Goal: Task Accomplishment & Management: Complete application form

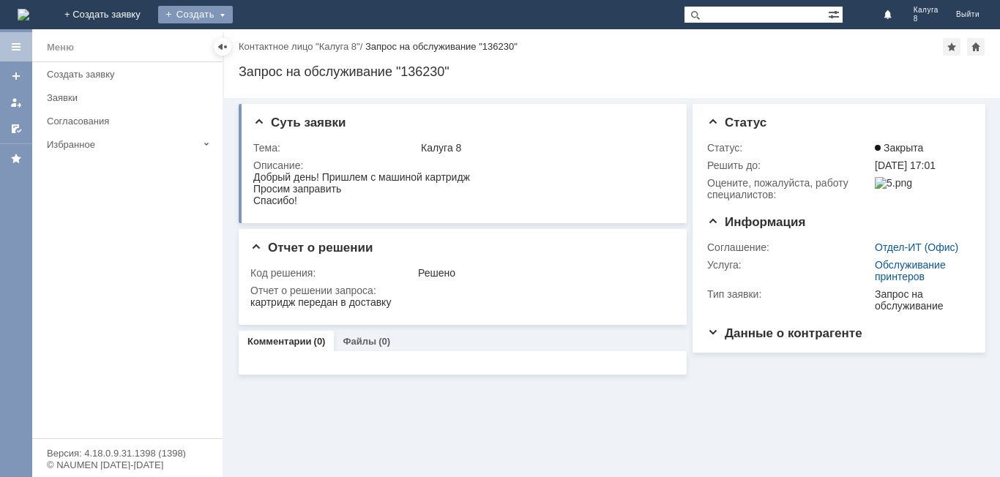
click at [233, 8] on div "Создать" at bounding box center [195, 15] width 75 height 18
click at [272, 43] on link "Заявка" at bounding box center [216, 44] width 111 height 18
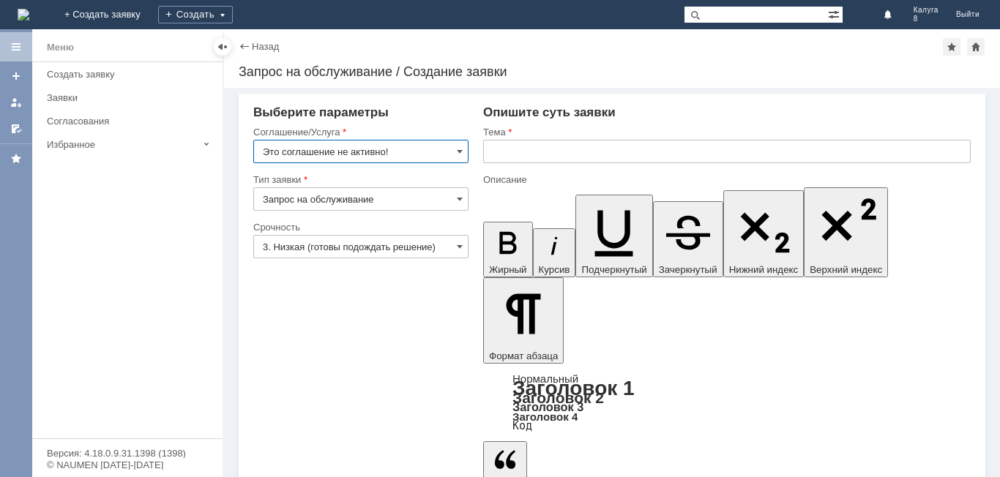
click at [455, 149] on input "Это соглашение не активно!" at bounding box center [360, 151] width 215 height 23
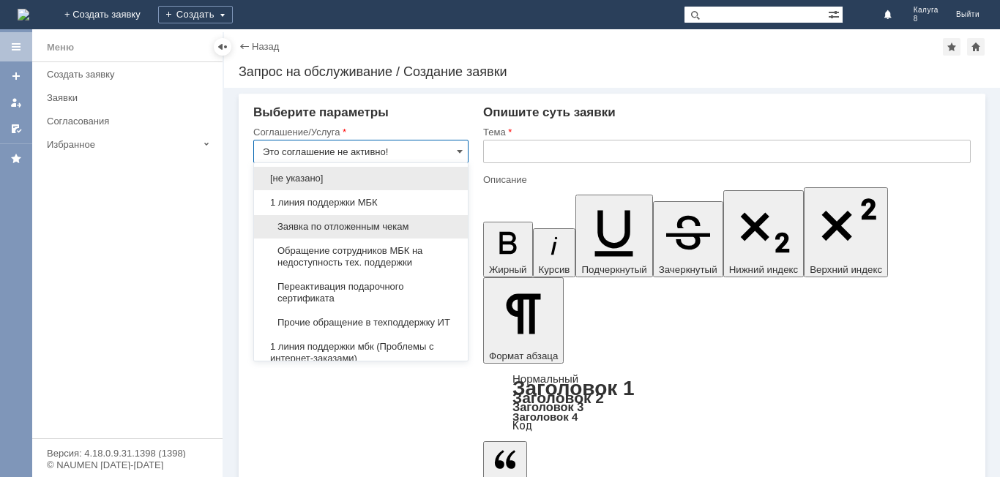
click at [384, 223] on span "Заявка по отложенным чекам" at bounding box center [361, 227] width 196 height 12
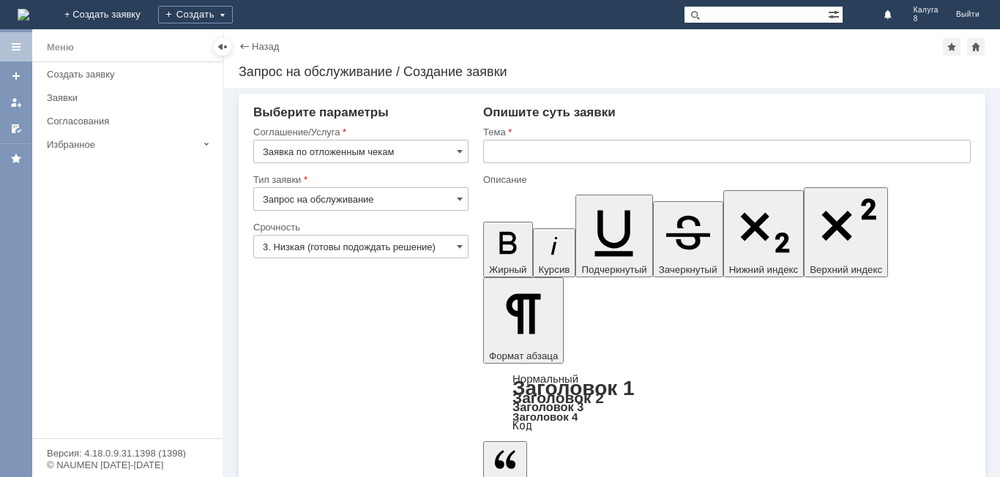
type input "Заявка по отложенным чекам"
click at [516, 146] on input "text" at bounding box center [727, 151] width 488 height 23
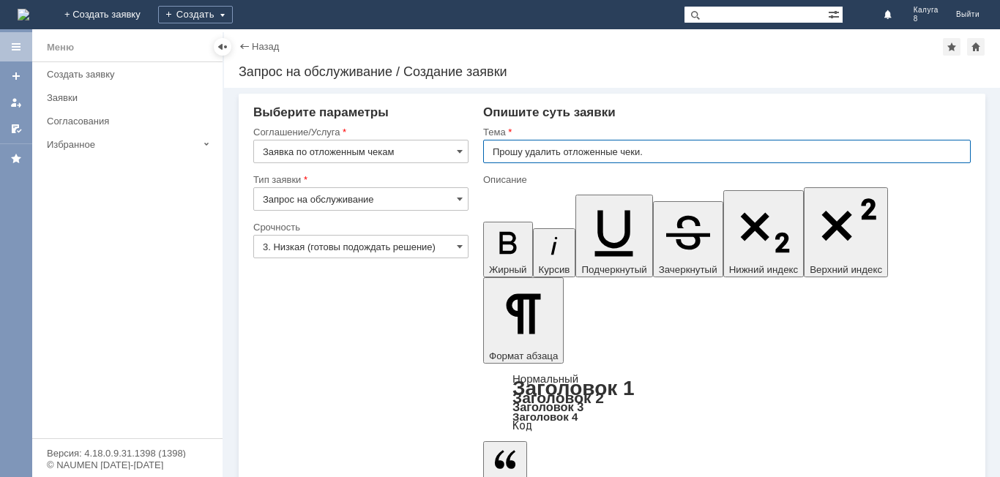
type input "Прошу удалить отложенные чеки."
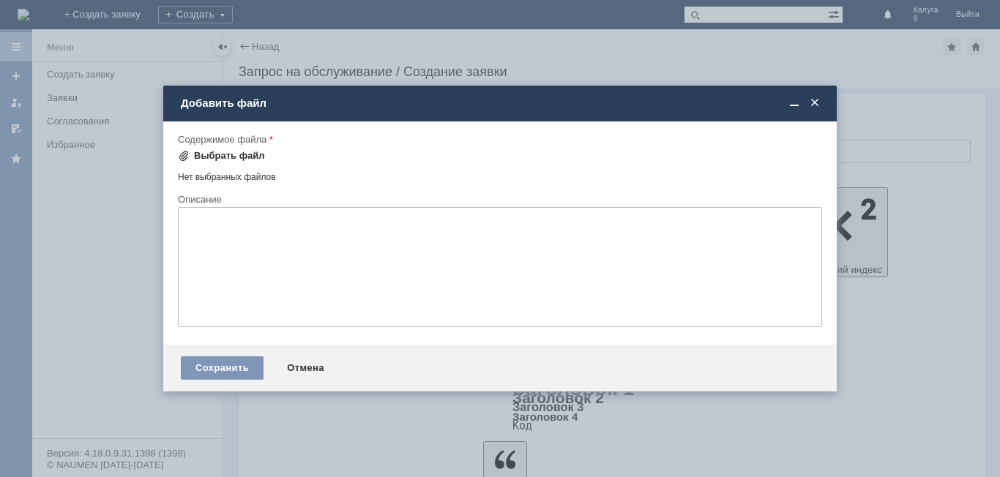
click at [248, 149] on div "Выбрать файл" at bounding box center [221, 156] width 87 height 18
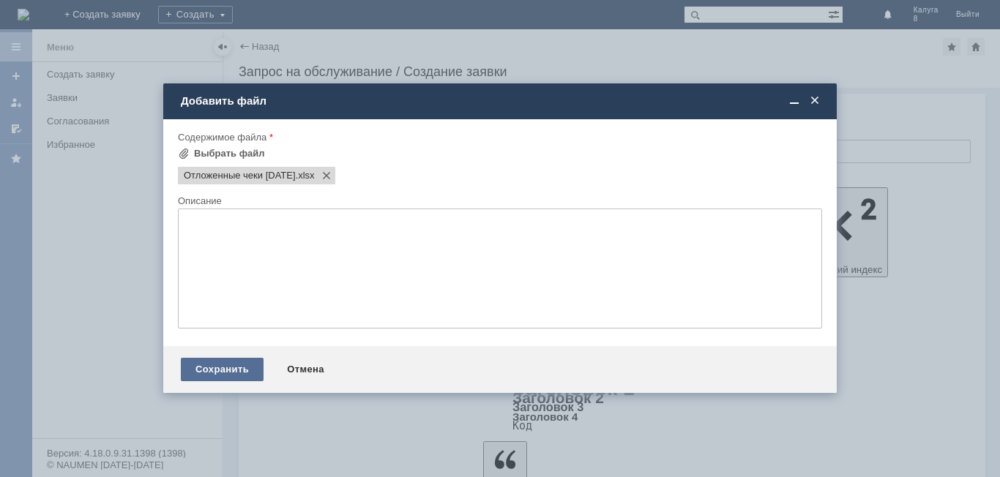
click at [223, 372] on div "Сохранить" at bounding box center [222, 369] width 83 height 23
